Goal: Browse casually: Explore the website without a specific task or goal

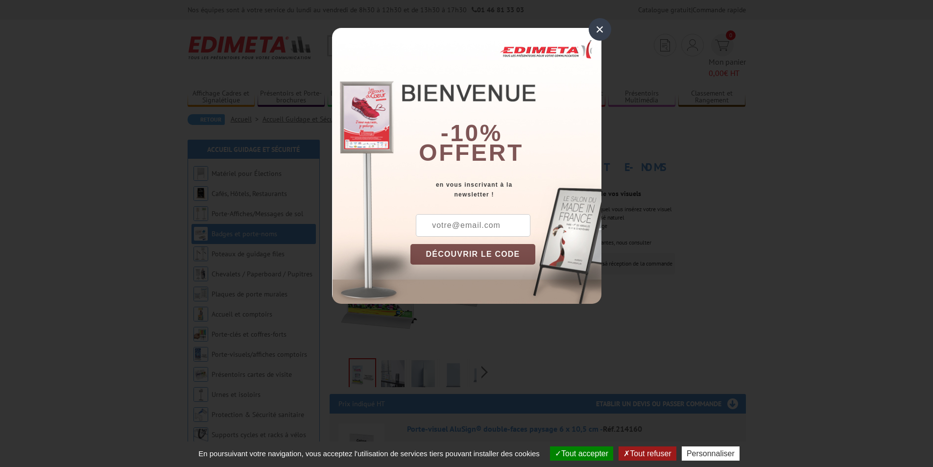
click at [606, 29] on div "×" at bounding box center [600, 29] width 23 height 23
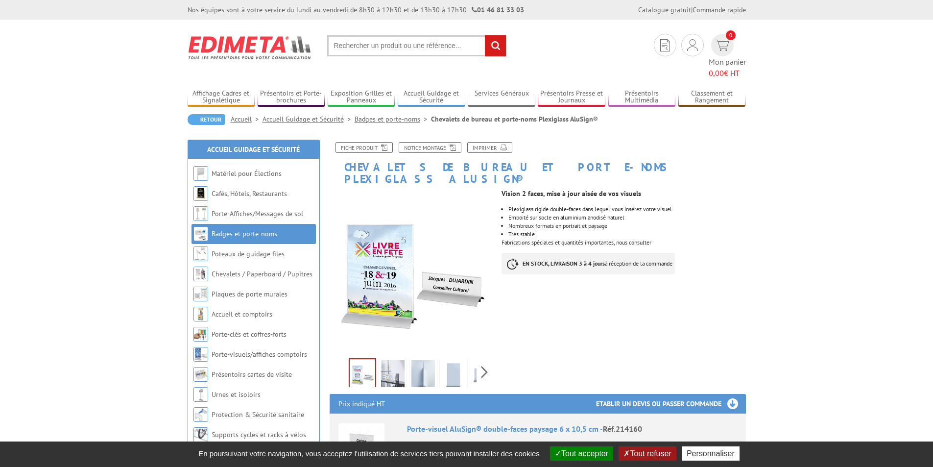
click at [399, 360] on img at bounding box center [393, 375] width 24 height 30
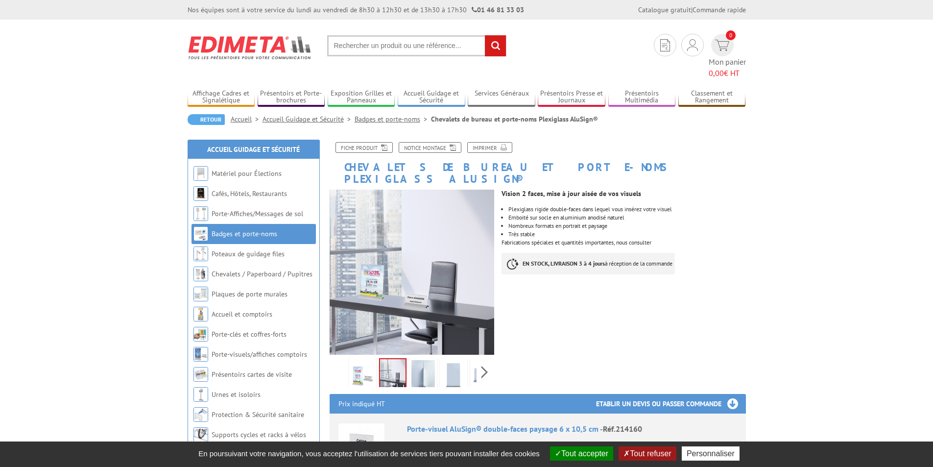
click at [421, 360] on img at bounding box center [424, 375] width 24 height 30
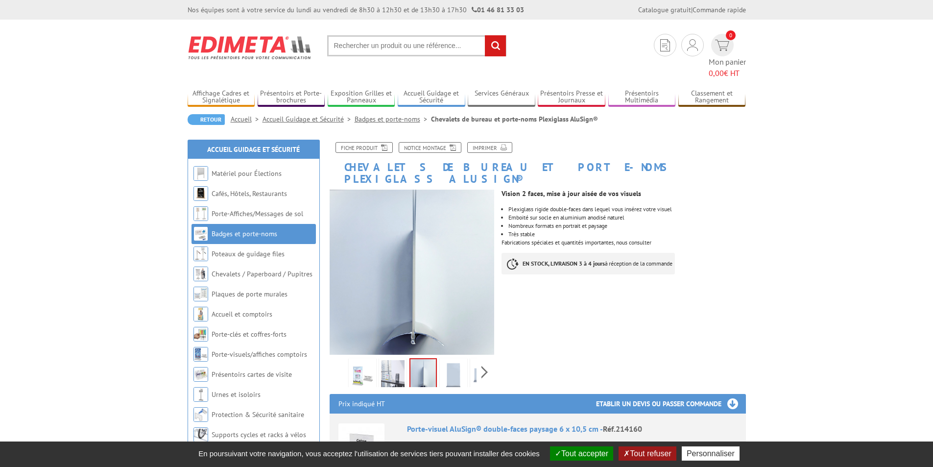
click at [449, 360] on img at bounding box center [454, 375] width 24 height 30
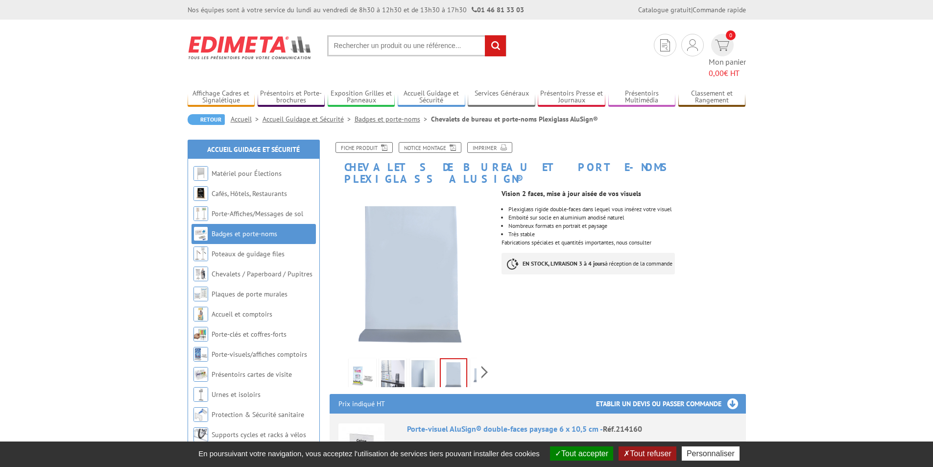
click at [476, 360] on img at bounding box center [484, 375] width 24 height 30
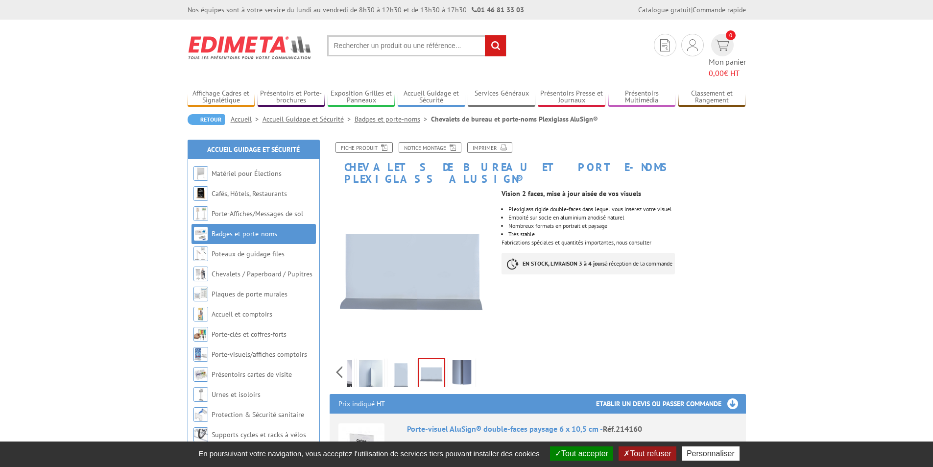
click at [460, 360] on img at bounding box center [462, 375] width 24 height 30
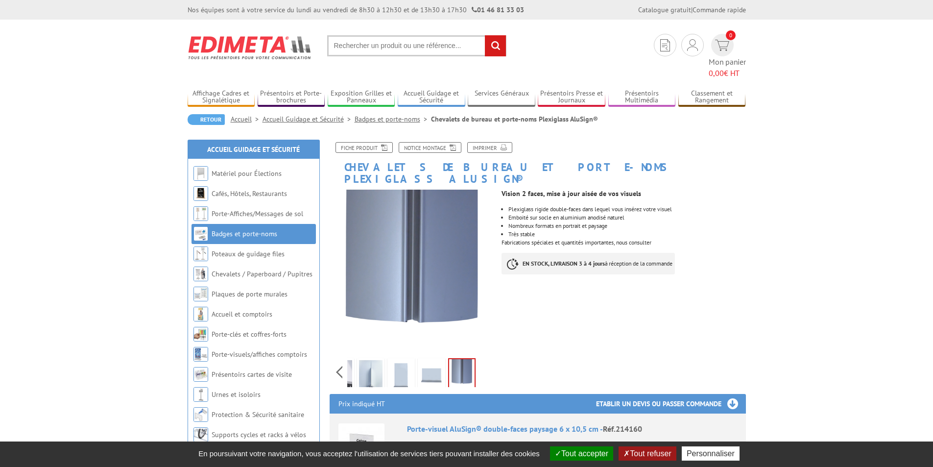
click at [354, 357] on li at bounding box center [340, 372] width 30 height 30
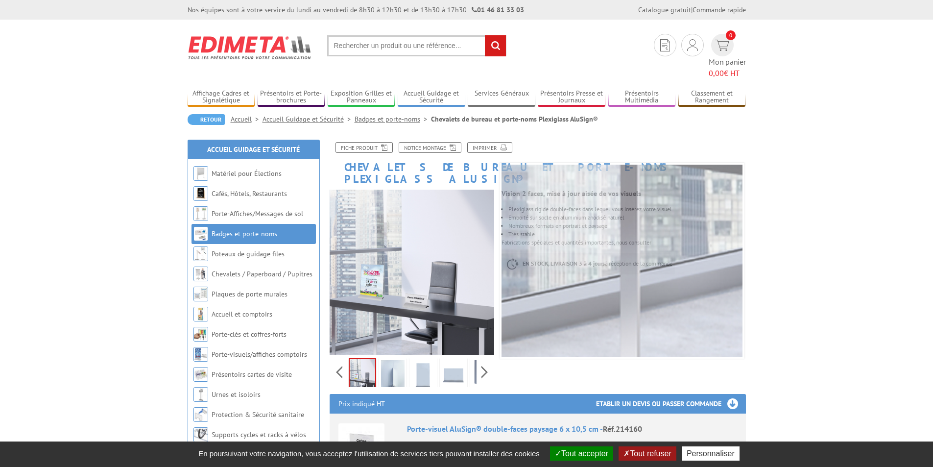
click at [342, 355] on div "Previous Next" at bounding box center [412, 372] width 165 height 34
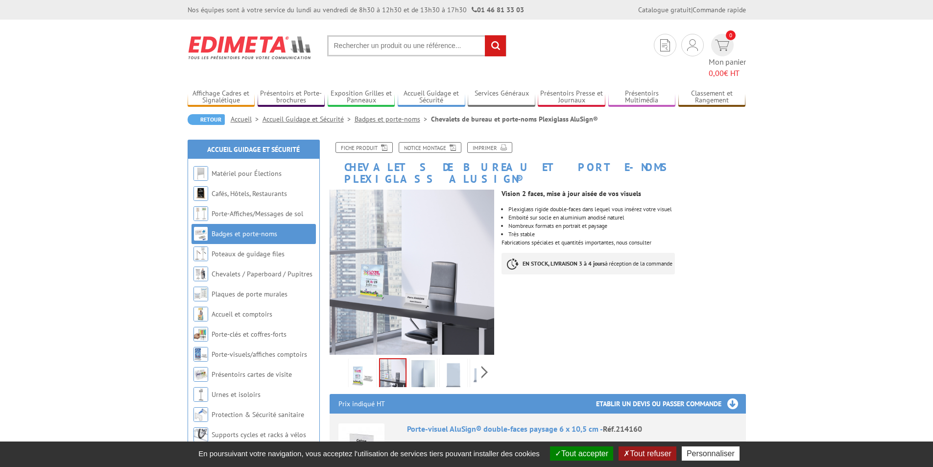
click at [375, 358] on link at bounding box center [362, 375] width 27 height 34
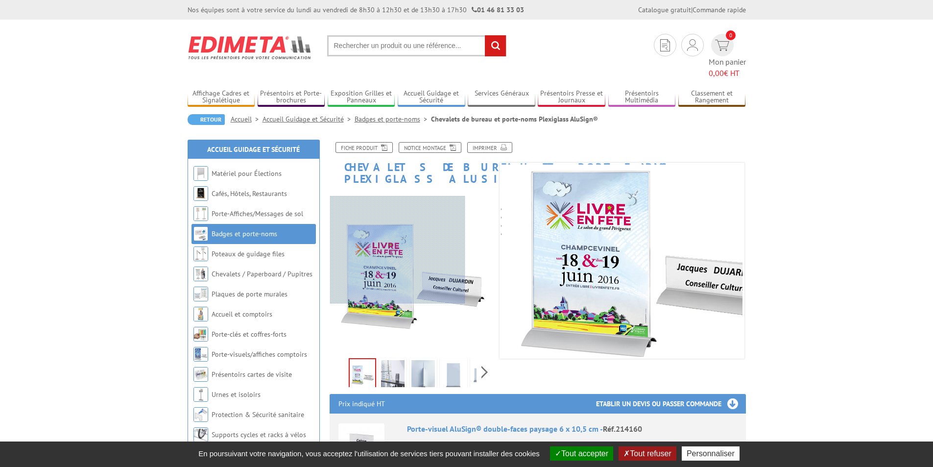
click at [398, 250] on div at bounding box center [397, 250] width 135 height 108
